Goal: Task Accomplishment & Management: Use online tool/utility

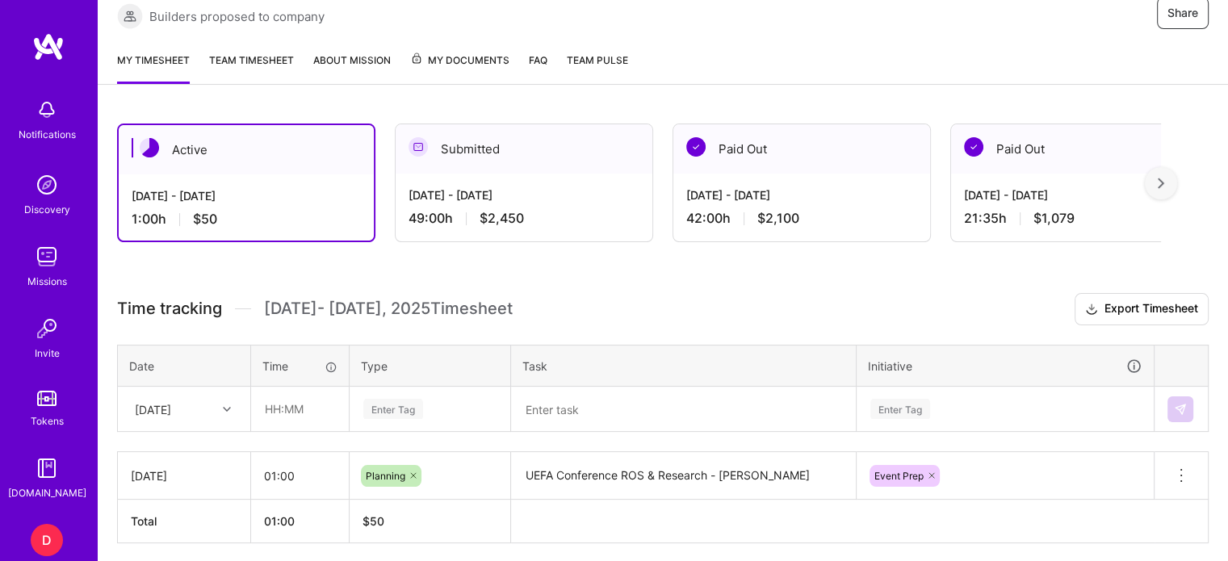
scroll to position [257, 0]
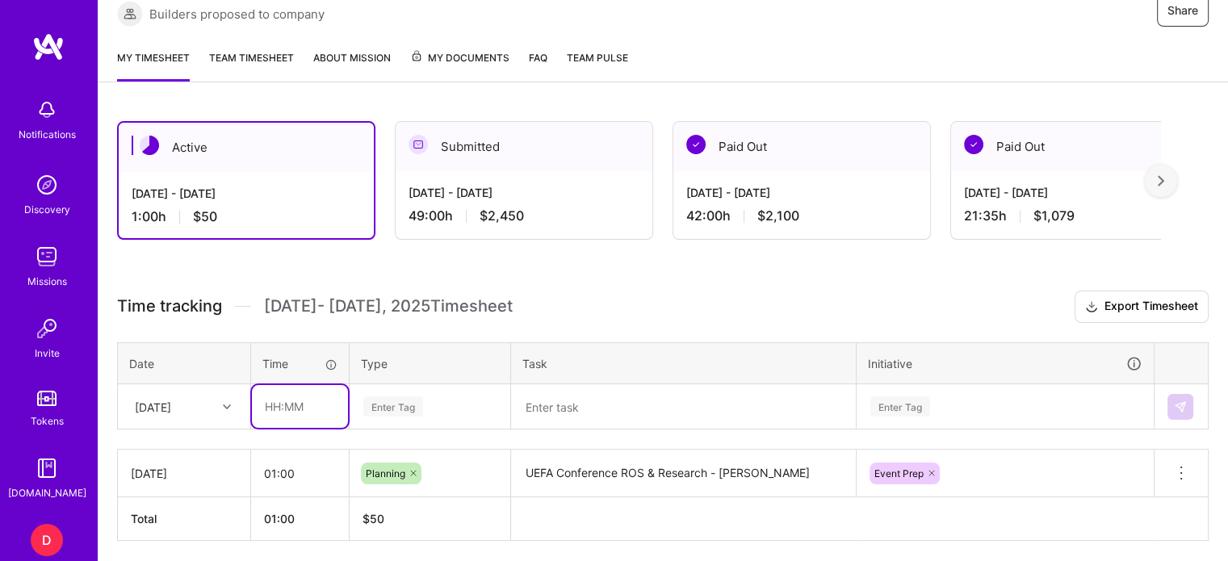
click at [274, 413] on input "text" at bounding box center [300, 406] width 96 height 43
type input "03:30"
click at [416, 401] on div "Enter Tag" at bounding box center [429, 407] width 159 height 42
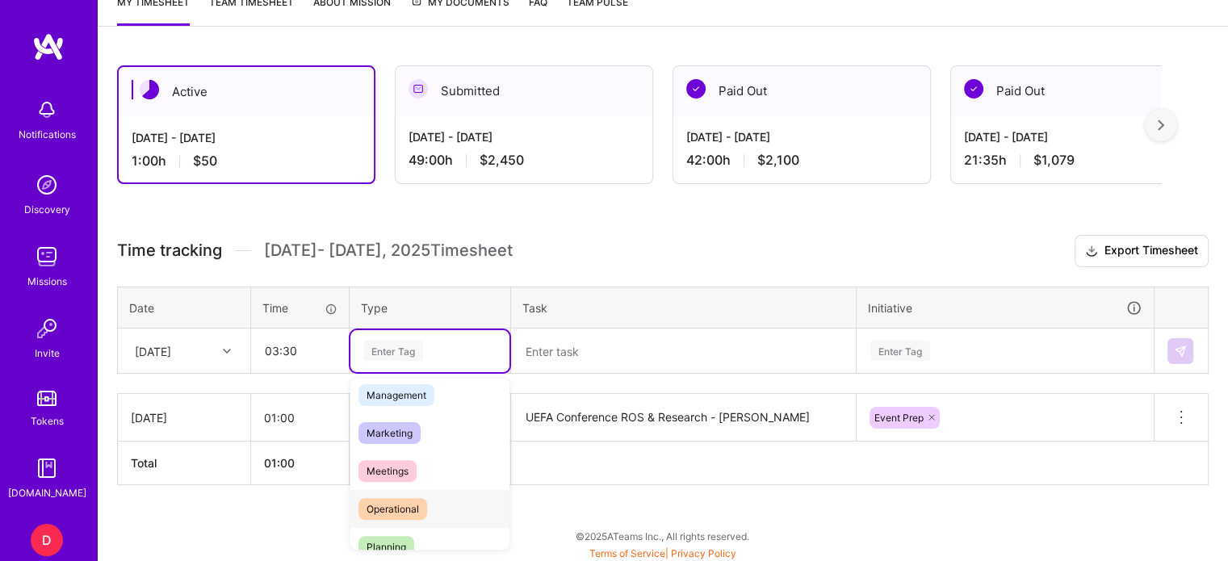
scroll to position [203, 0]
click at [404, 387] on span "Management" at bounding box center [396, 390] width 76 height 22
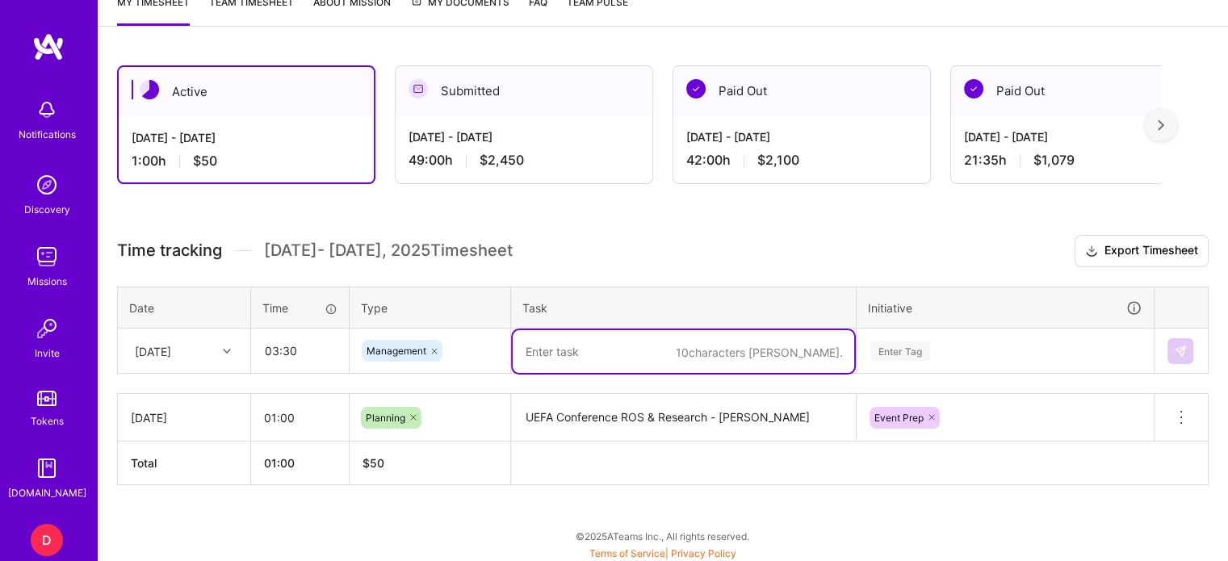
click at [541, 349] on textarea at bounding box center [682, 351] width 341 height 43
type textarea "UEFA Conference - Live Management"
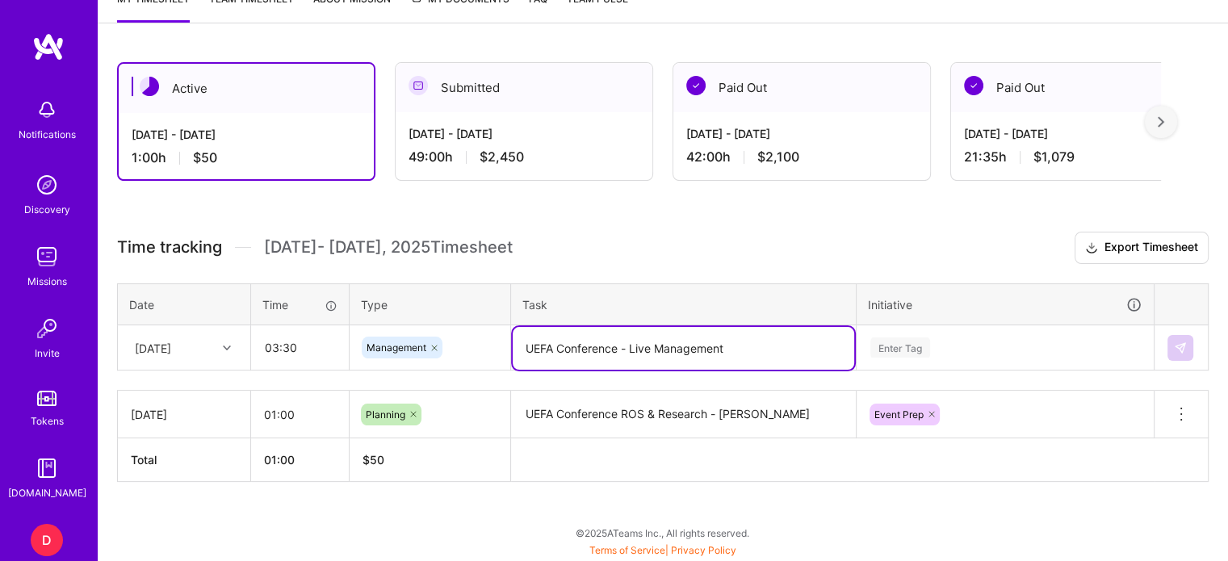
click at [872, 351] on div "Enter Tag" at bounding box center [1004, 348] width 295 height 42
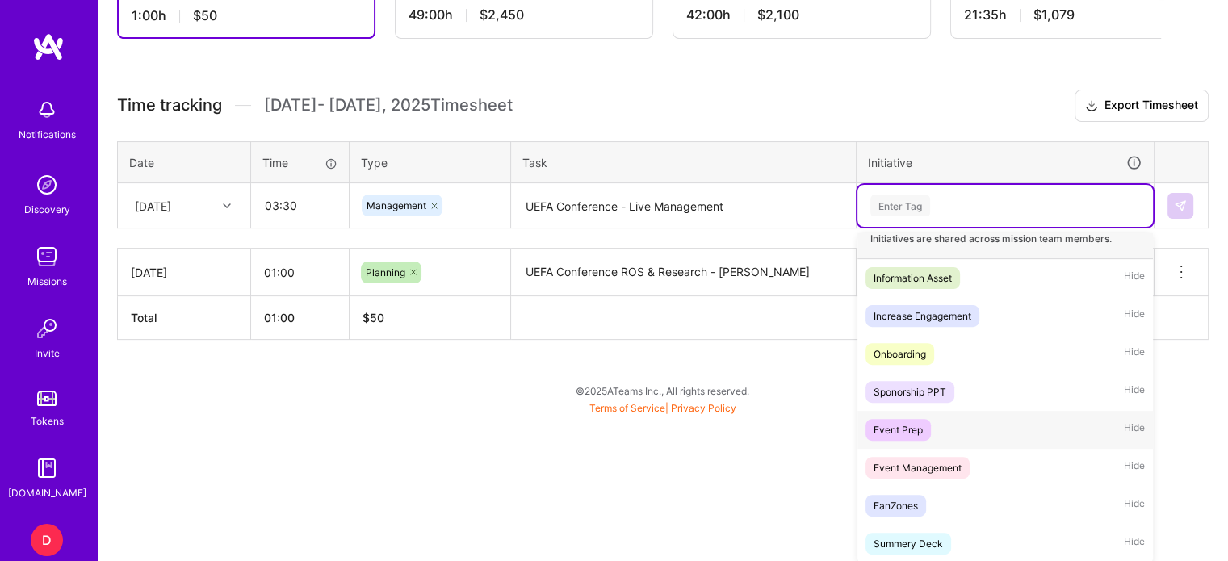
scroll to position [15, 0]
click at [914, 465] on div "Event Management" at bounding box center [917, 467] width 88 height 17
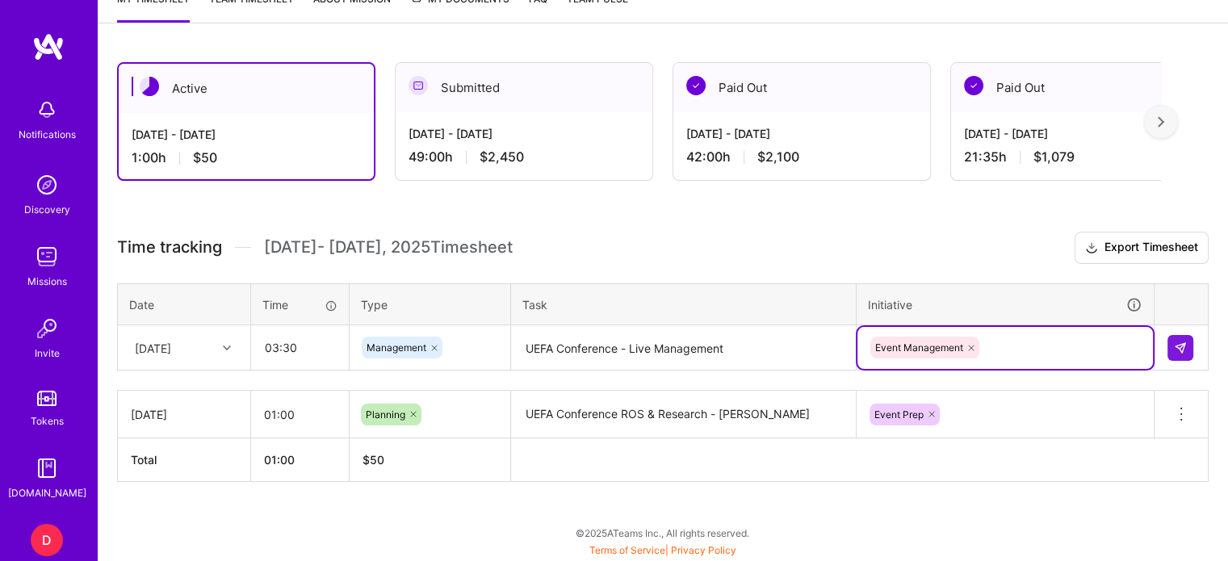
scroll to position [313, 0]
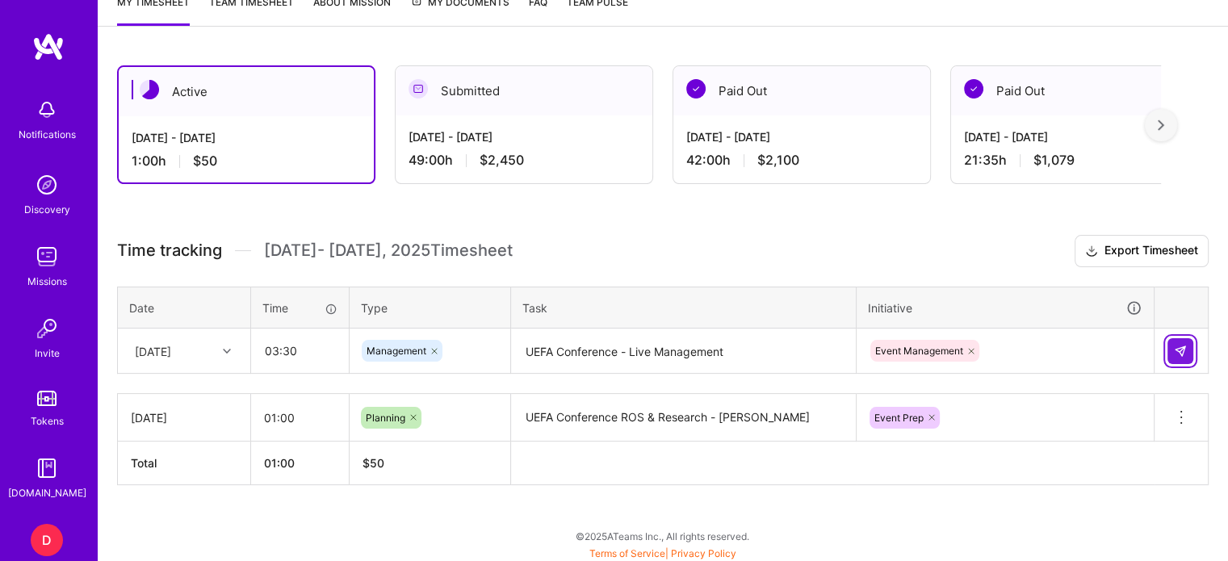
click at [1178, 349] on img at bounding box center [1179, 351] width 13 height 13
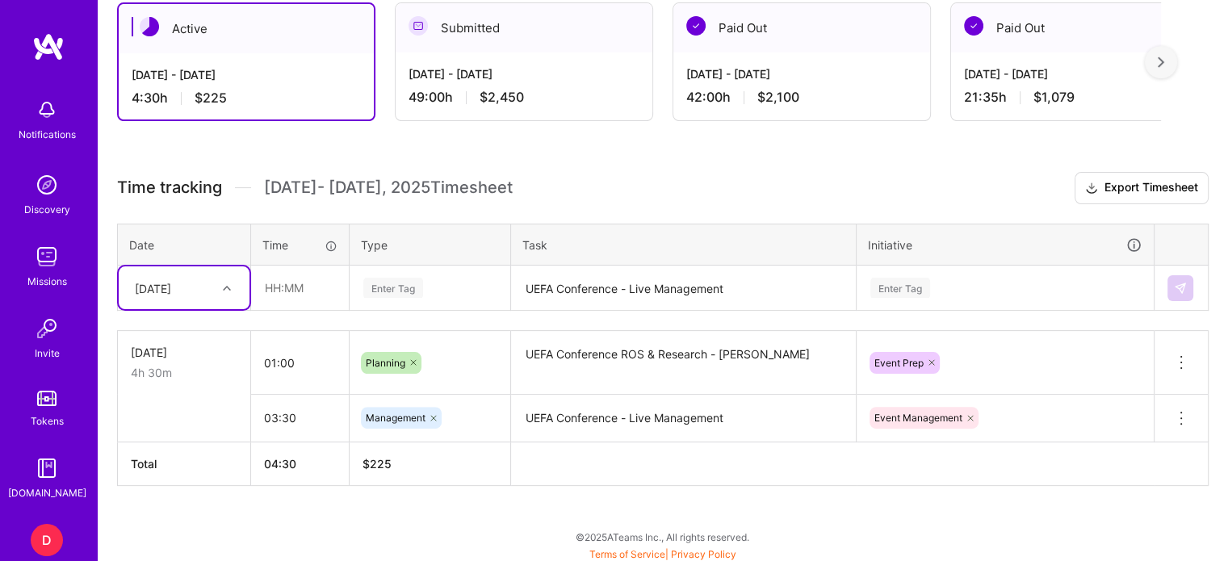
scroll to position [375, 0]
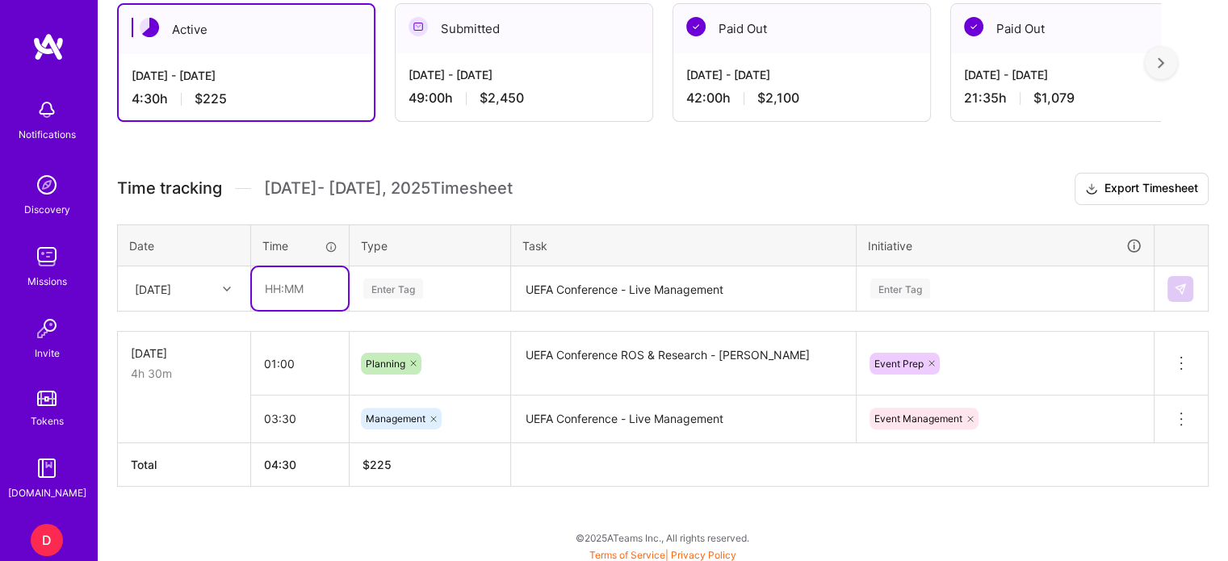
click at [274, 283] on input "text" at bounding box center [300, 288] width 96 height 43
type input "01:00"
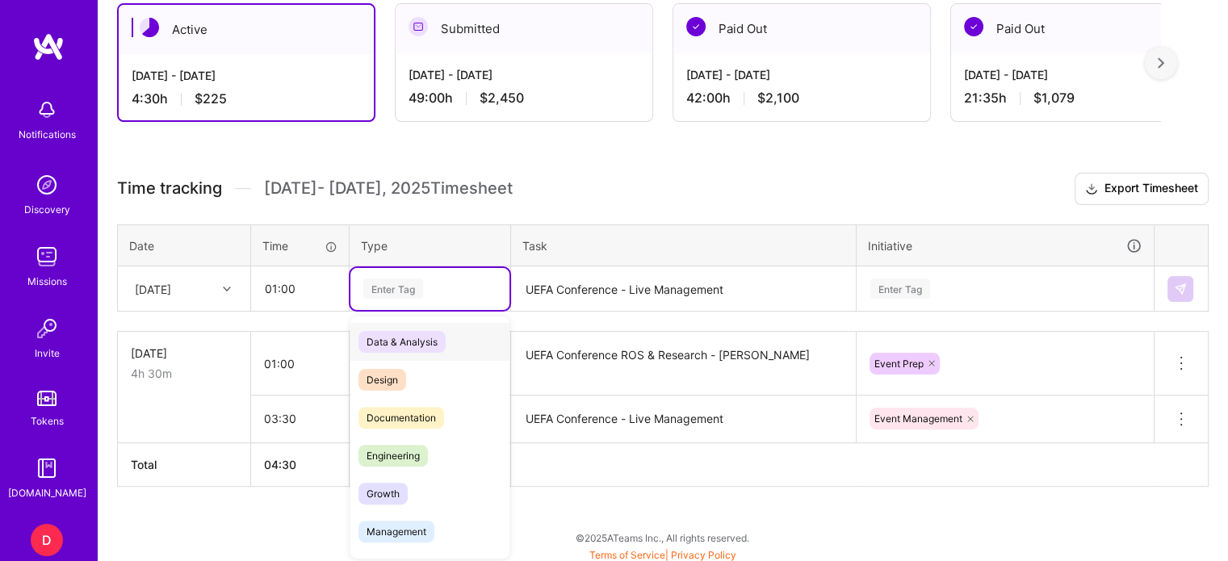
click at [418, 291] on div "Enter Tag" at bounding box center [393, 288] width 60 height 25
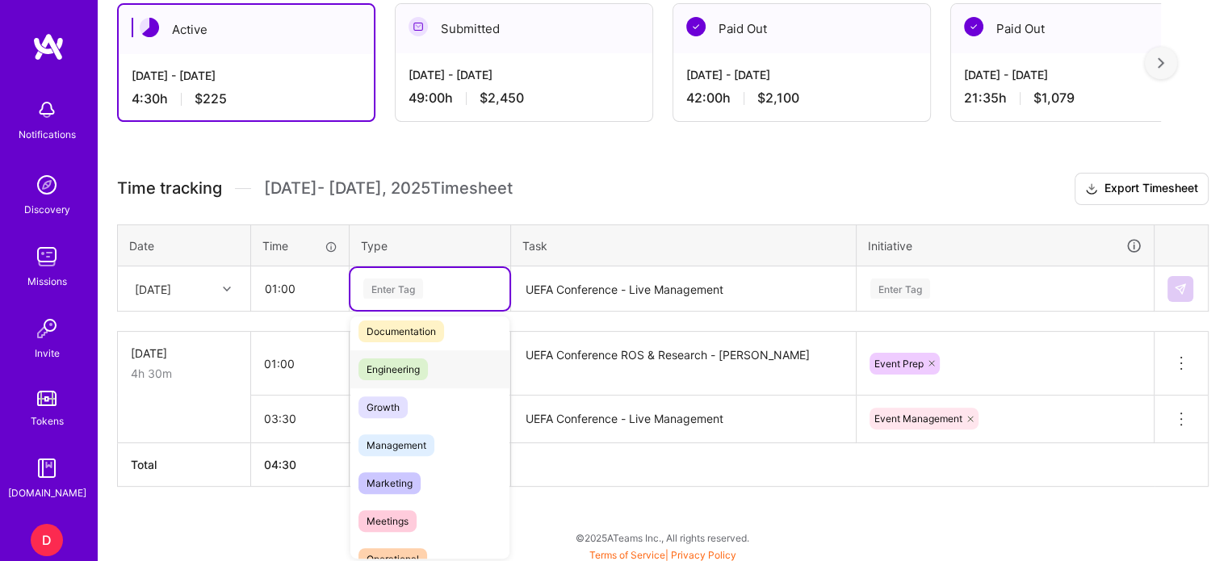
scroll to position [103, 0]
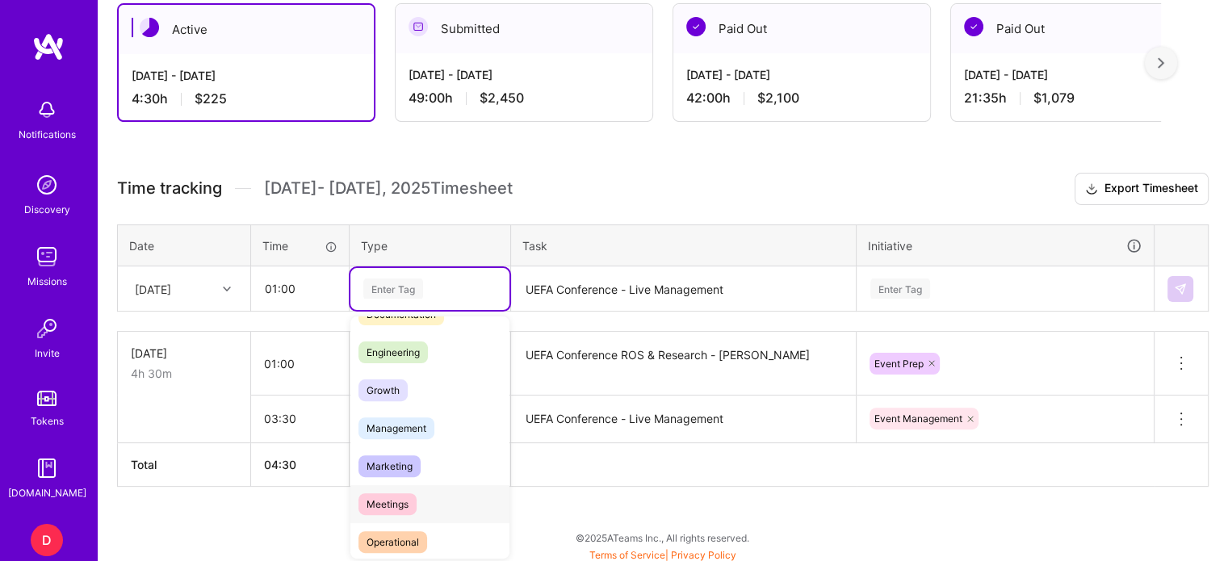
click at [394, 493] on span "Meetings" at bounding box center [387, 504] width 58 height 22
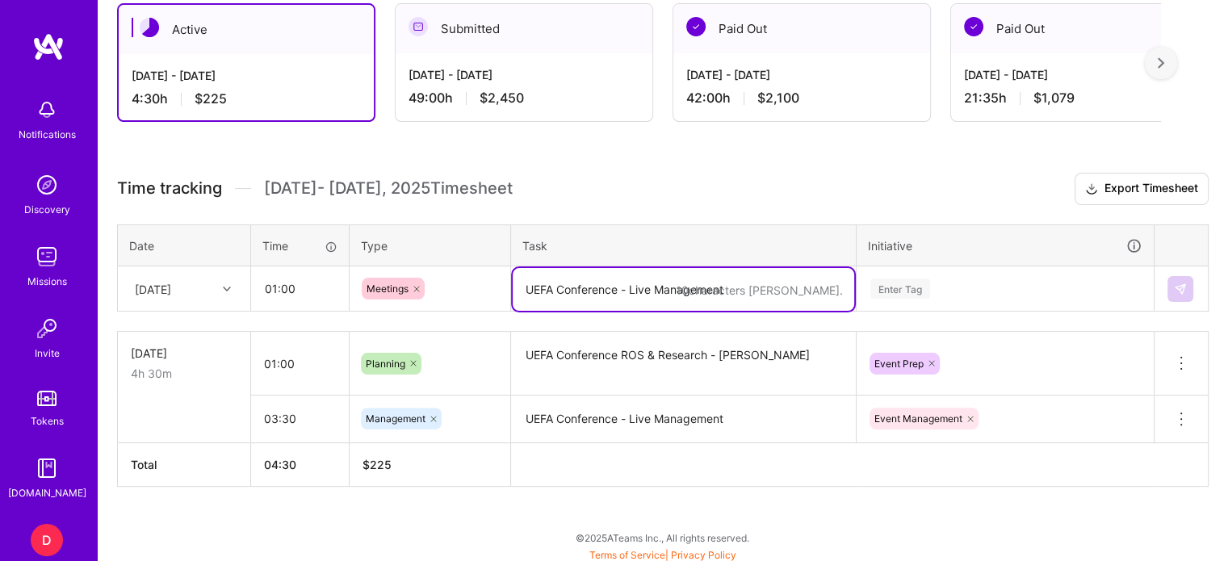
click at [631, 288] on textarea "UEFA Conference - Live Management" at bounding box center [682, 289] width 341 height 43
type textarea "M"
click at [566, 287] on textarea "[PERSON_NAME] with [PERSON_NAME]" at bounding box center [682, 289] width 341 height 43
type textarea "EM meeting with [PERSON_NAME]"
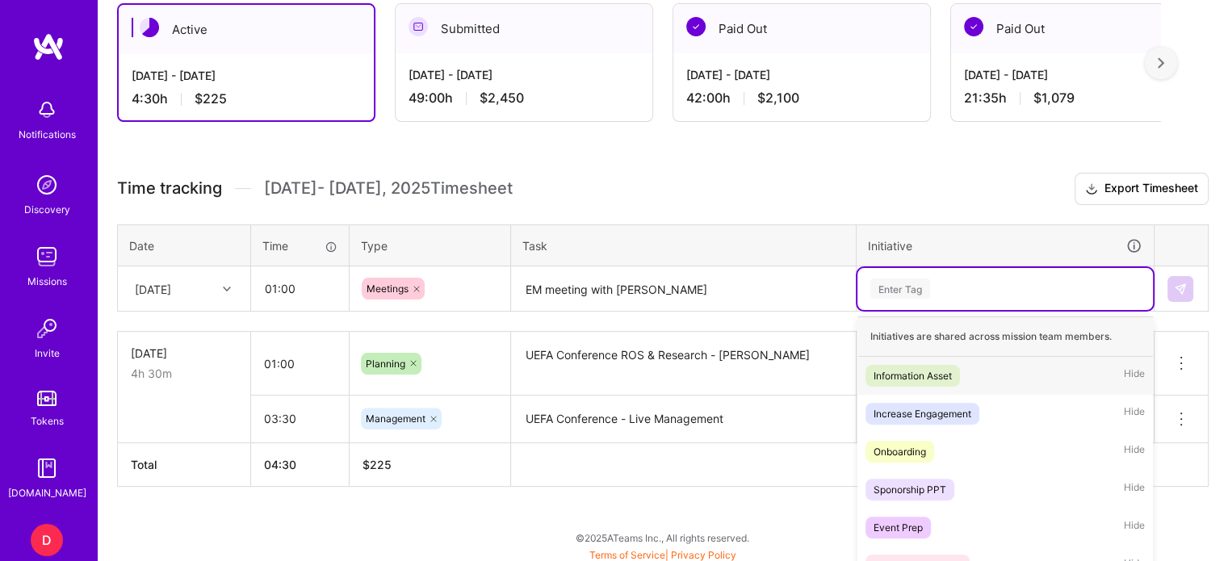
scroll to position [458, 0]
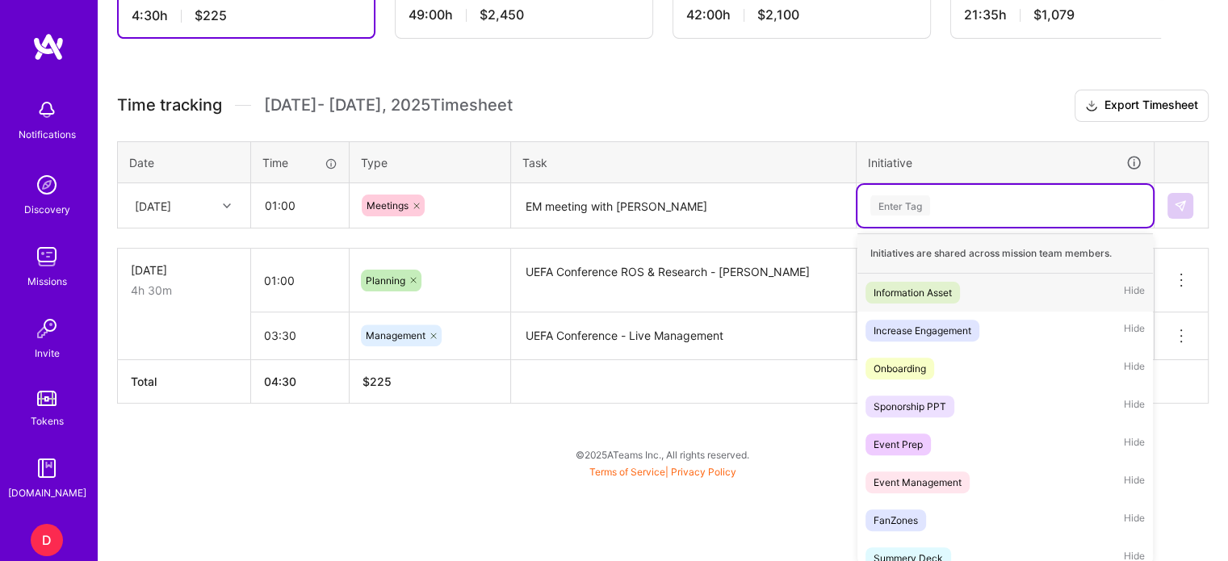
click at [907, 227] on div "option Event Management, selected. option Information Asset focused, 1 of 32. 3…" at bounding box center [1004, 206] width 295 height 42
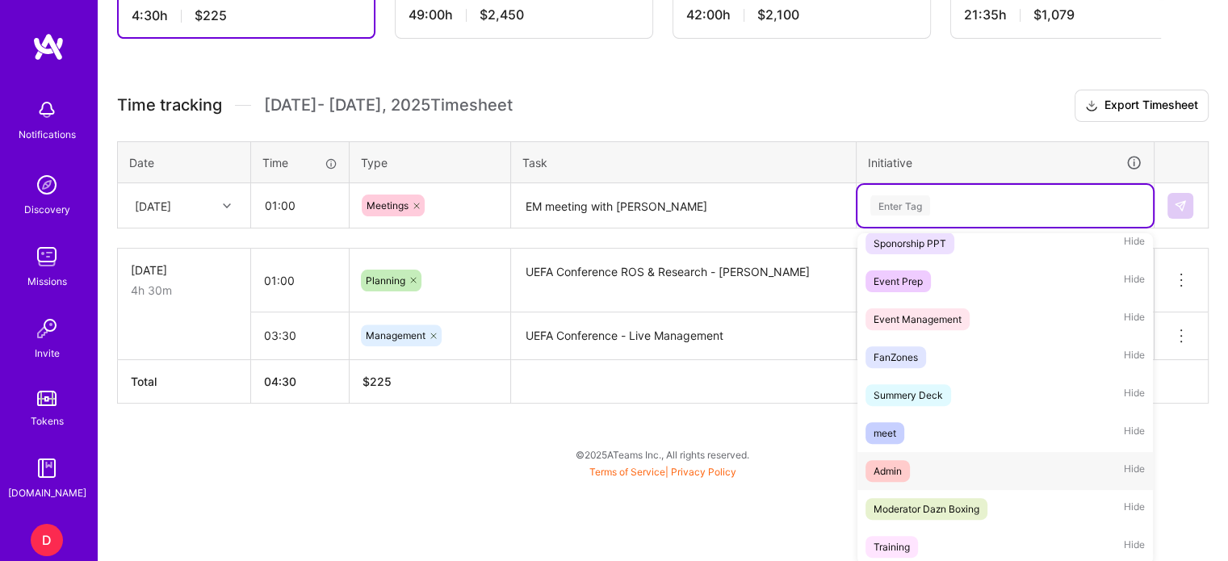
scroll to position [164, 0]
click at [892, 434] on div "meet" at bounding box center [884, 432] width 23 height 17
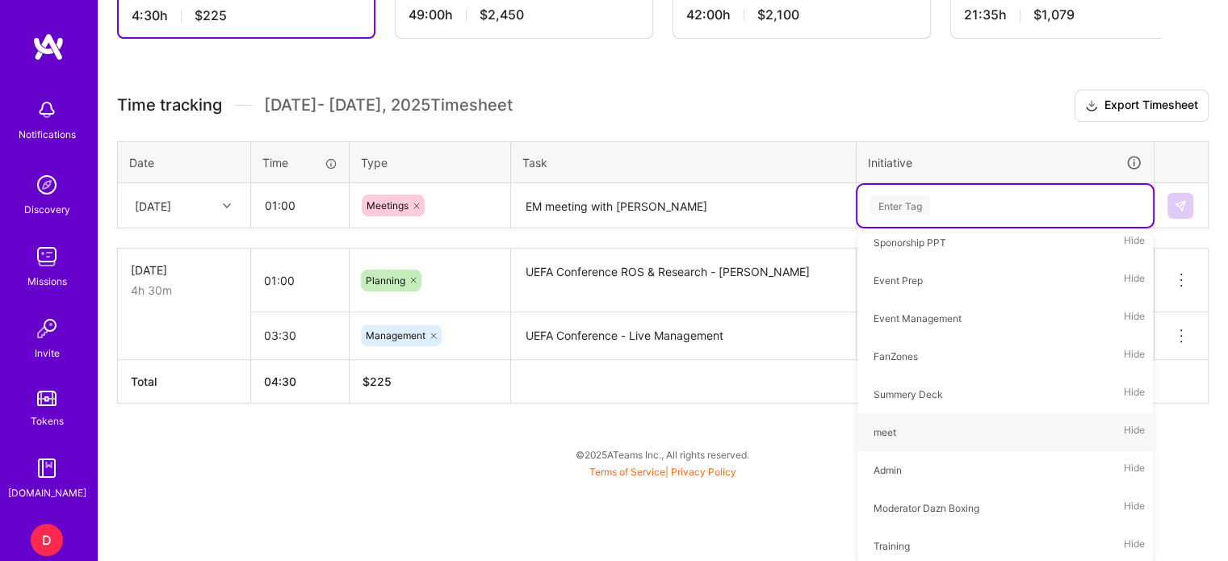
scroll to position [376, 0]
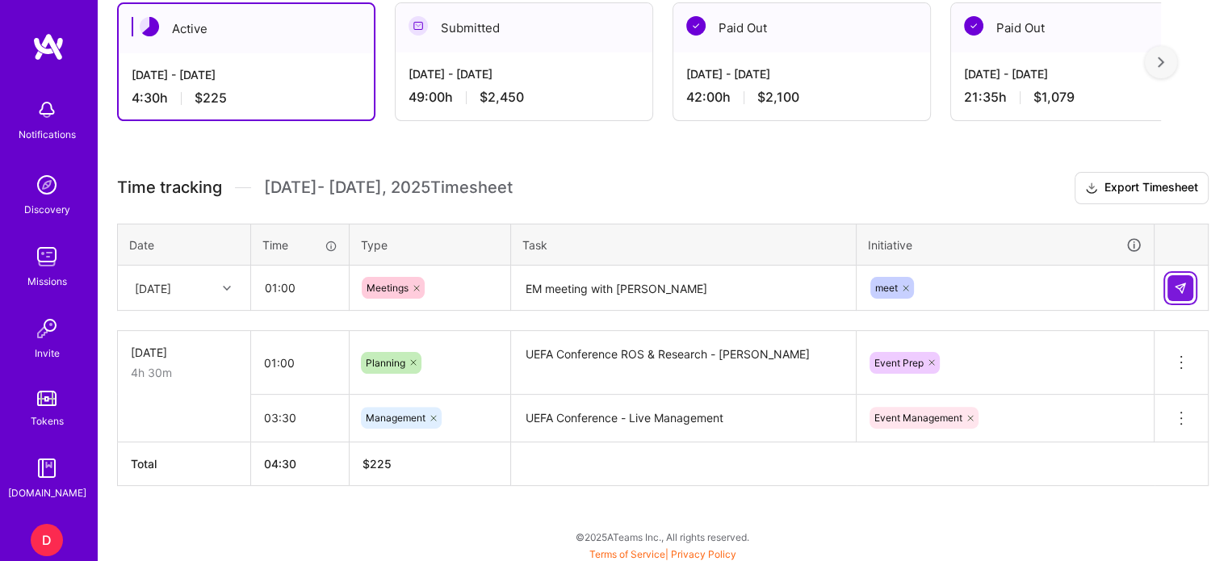
click at [1183, 278] on button at bounding box center [1180, 288] width 26 height 26
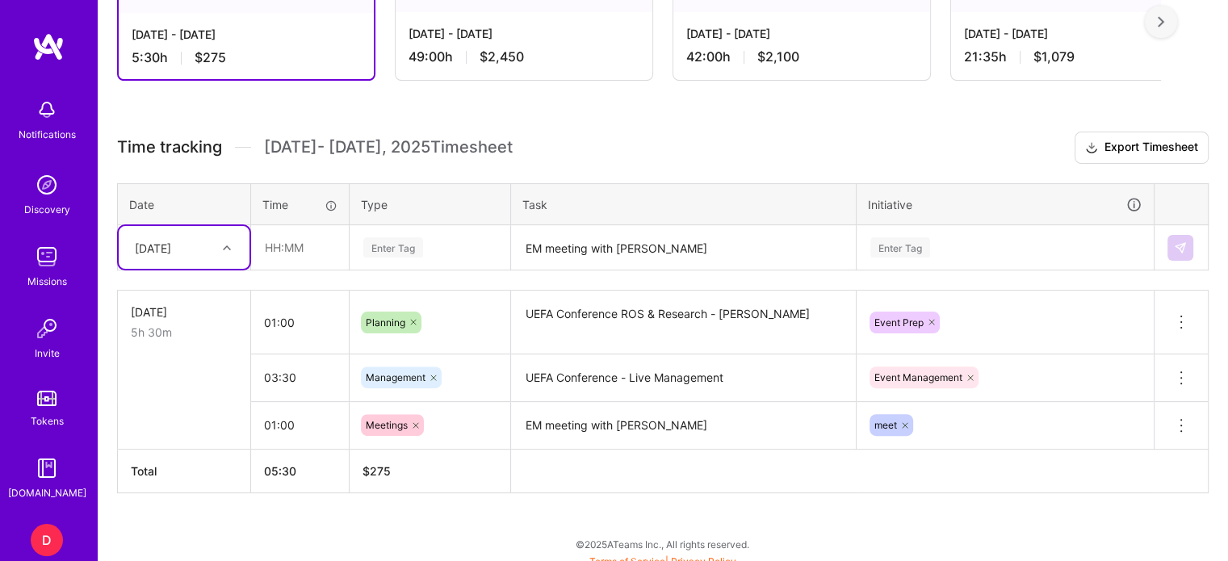
scroll to position [424, 0]
